Goal: Information Seeking & Learning: Learn about a topic

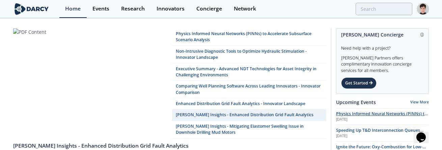
click at [341, 112] on span "Physics Informed Neural Networks (PINNs) to Accelerate Subsurface Scenario Anal…" at bounding box center [382, 117] width 92 height 12
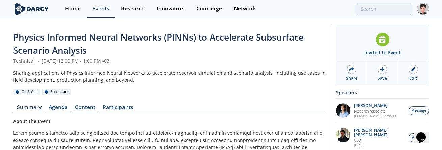
click at [89, 106] on link "Content" at bounding box center [85, 109] width 28 height 8
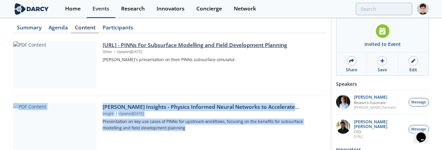
scroll to position [74, 0]
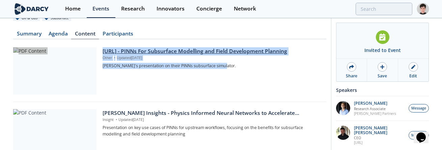
click at [252, 68] on p "[PERSON_NAME]'s presentation on their PINNs subsurface simulator." at bounding box center [212, 66] width 219 height 6
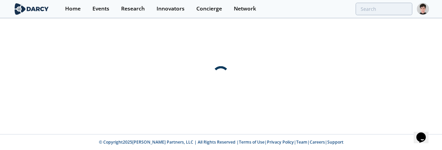
scroll to position [0, 0]
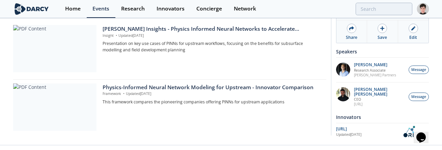
scroll to position [168, 0]
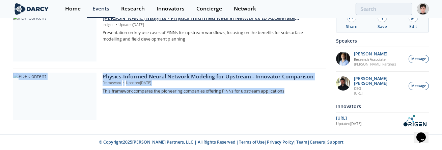
click at [169, 45] on div "[PERSON_NAME] Insights - Physics Informed Neural Networks to Accelerate Subsurf…" at bounding box center [212, 37] width 219 height 47
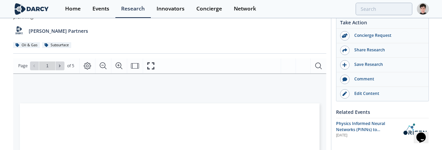
scroll to position [64, 0]
click at [60, 65] on icon at bounding box center [60, 65] width 4 height 4
type input "3"
click at [60, 65] on icon at bounding box center [60, 65] width 4 height 4
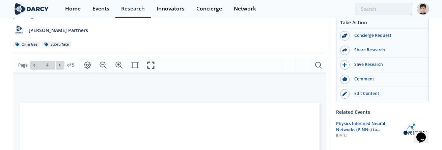
type input "5"
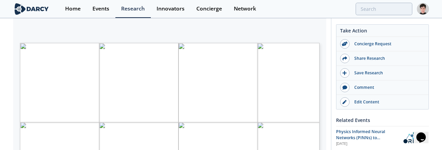
scroll to position [123, 0]
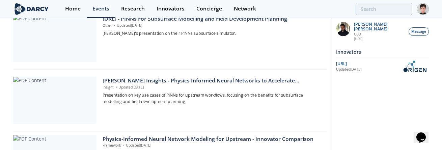
scroll to position [168, 0]
